Goal: Find specific page/section: Find specific page/section

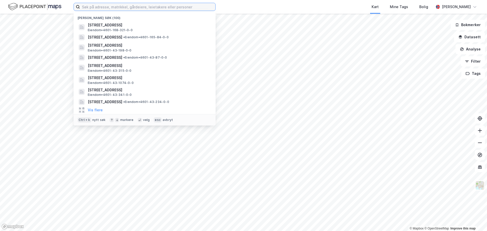
click at [128, 7] on input at bounding box center [147, 7] width 135 height 8
paste input "Espahugen 32"
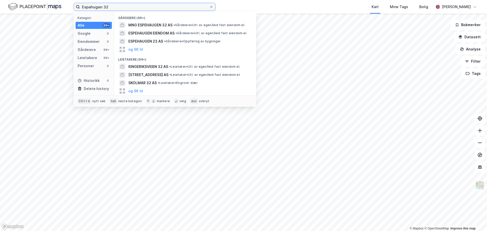
click at [90, 9] on input "Espahugen 32" at bounding box center [144, 7] width 129 height 8
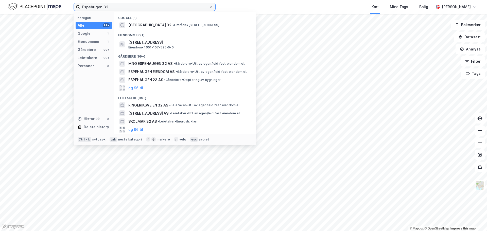
type input "Espehugen 32"
click at [184, 45] on span "[STREET_ADDRESS]" at bounding box center [189, 42] width 122 height 6
